Goal: Task Accomplishment & Management: Manage account settings

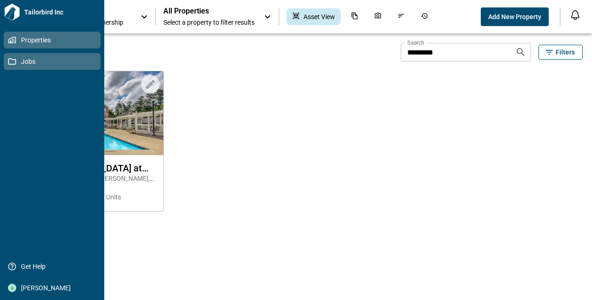
click at [21, 60] on span "Jobs" at bounding box center [53, 61] width 75 height 9
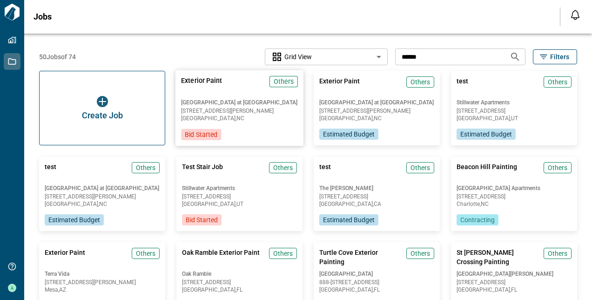
click at [203, 88] on span "Exterior Paint" at bounding box center [201, 85] width 41 height 19
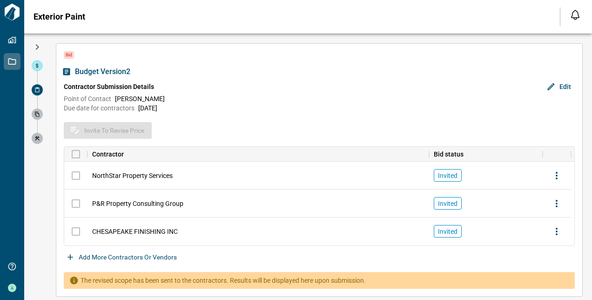
scroll to position [27, 0]
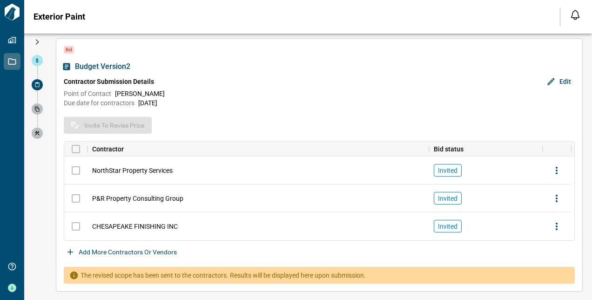
click at [97, 249] on button "Add more contractors or vendors" at bounding box center [122, 251] width 117 height 15
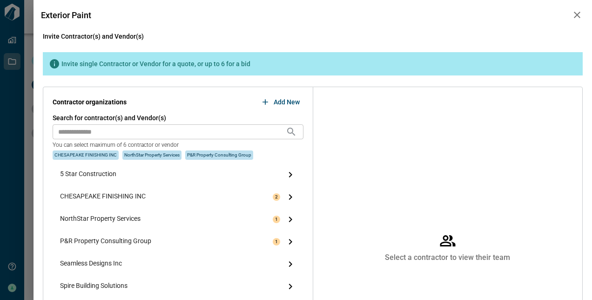
click at [129, 128] on input "text" at bounding box center [169, 131] width 233 height 15
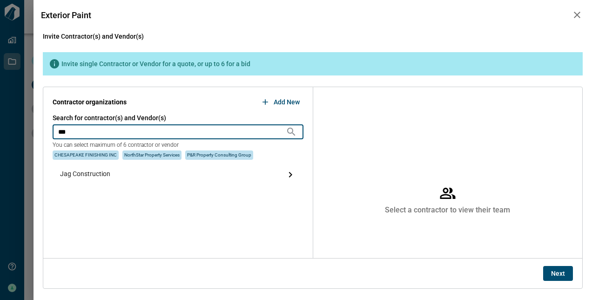
type input "***"
click at [91, 178] on span "Jag Construction" at bounding box center [85, 174] width 50 height 11
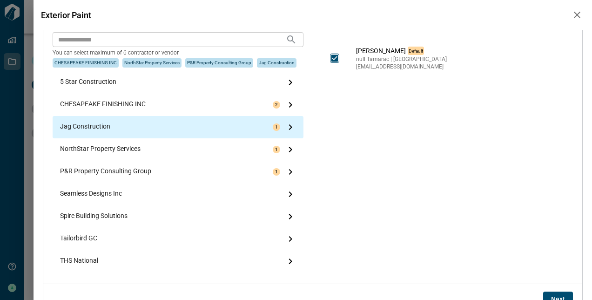
scroll to position [106, 0]
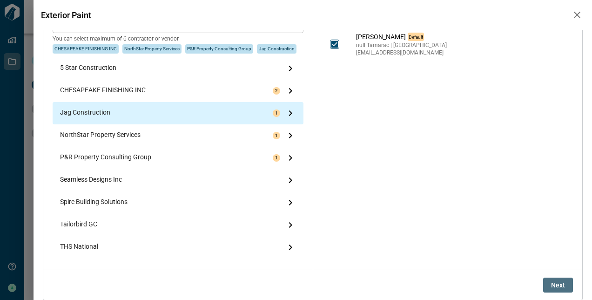
click at [547, 282] on button "Next" at bounding box center [558, 284] width 30 height 15
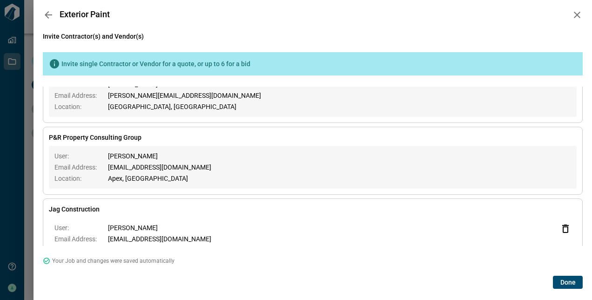
scroll to position [170, 0]
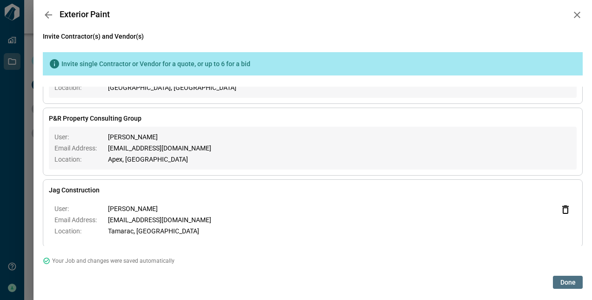
click at [563, 280] on span "Done" at bounding box center [567, 281] width 15 height 9
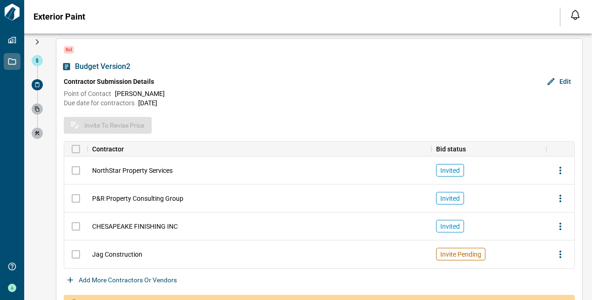
scroll to position [0, 0]
